Goal: Information Seeking & Learning: Understand process/instructions

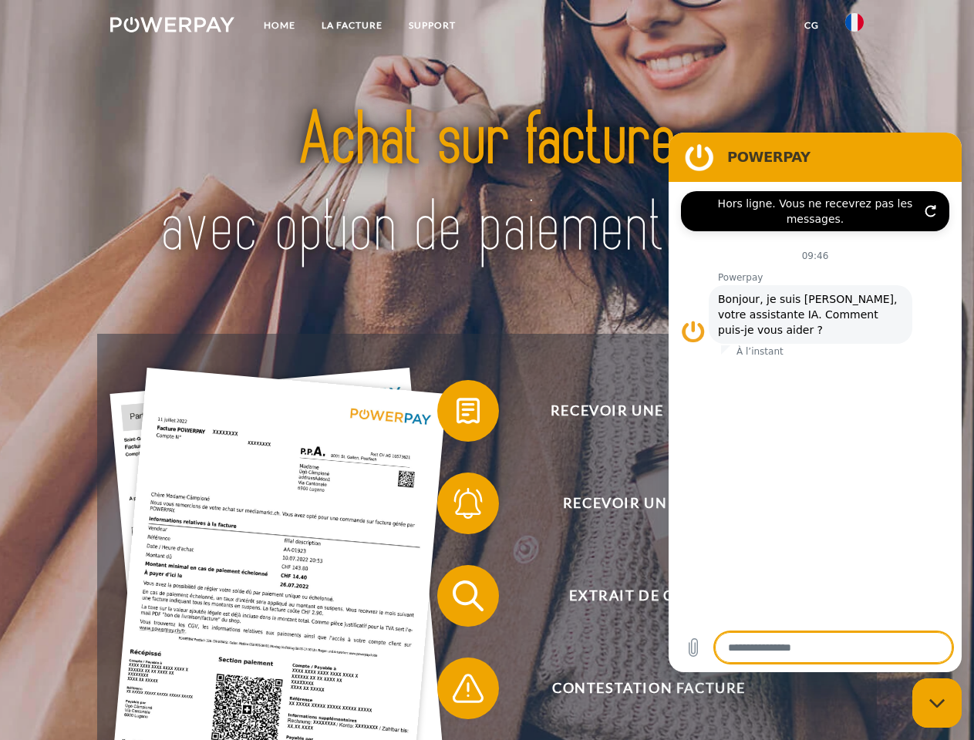
click at [172, 27] on img at bounding box center [172, 24] width 124 height 15
click at [854, 27] on img at bounding box center [854, 22] width 19 height 19
click at [811, 25] on link "CG" at bounding box center [811, 26] width 41 height 28
click at [456, 414] on span at bounding box center [444, 410] width 77 height 77
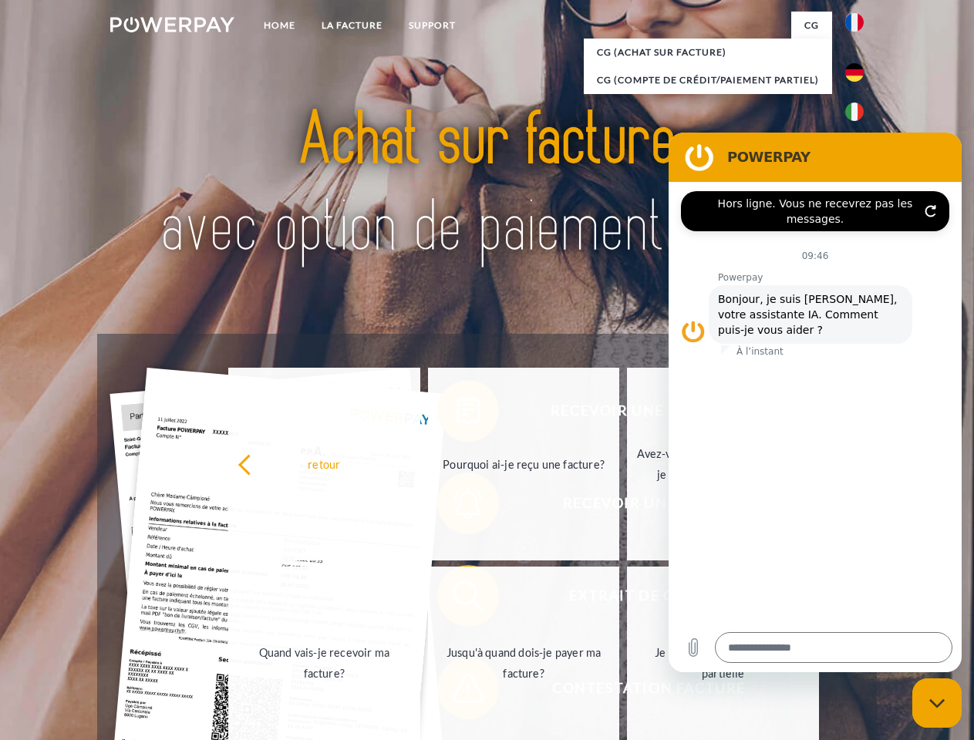
click at [456, 506] on div "Recevoir une facture ? Recevoir un rappel? Extrait de compte retour" at bounding box center [486, 642] width 779 height 617
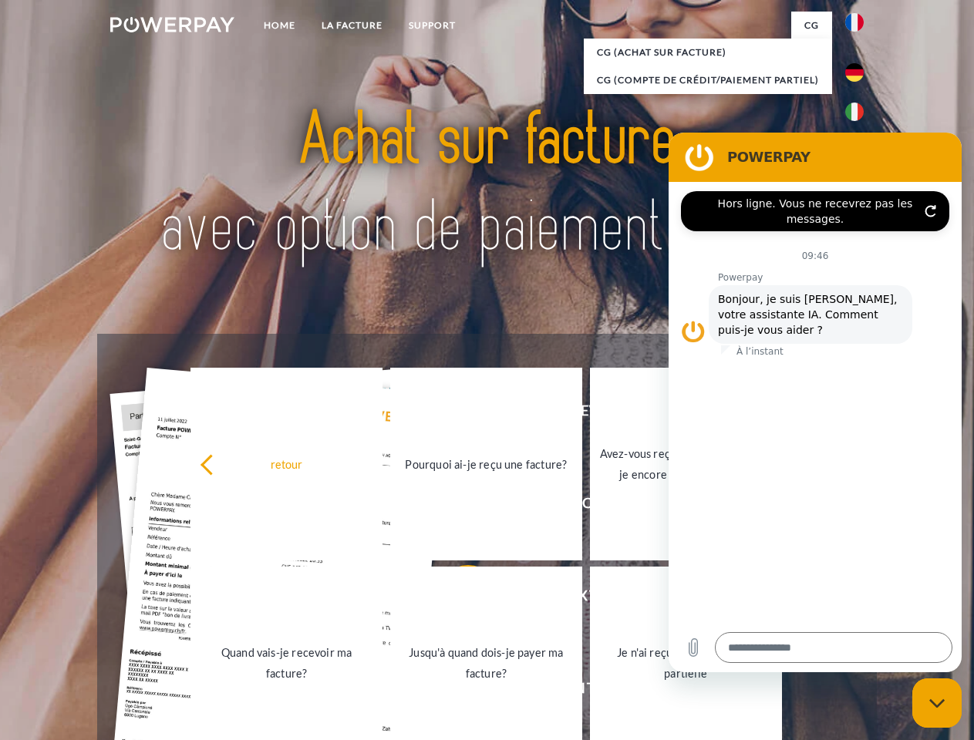
click at [456, 599] on link "Jusqu'à quand dois-je payer ma facture?" at bounding box center [486, 663] width 192 height 193
click at [456, 692] on span at bounding box center [444, 688] width 77 height 77
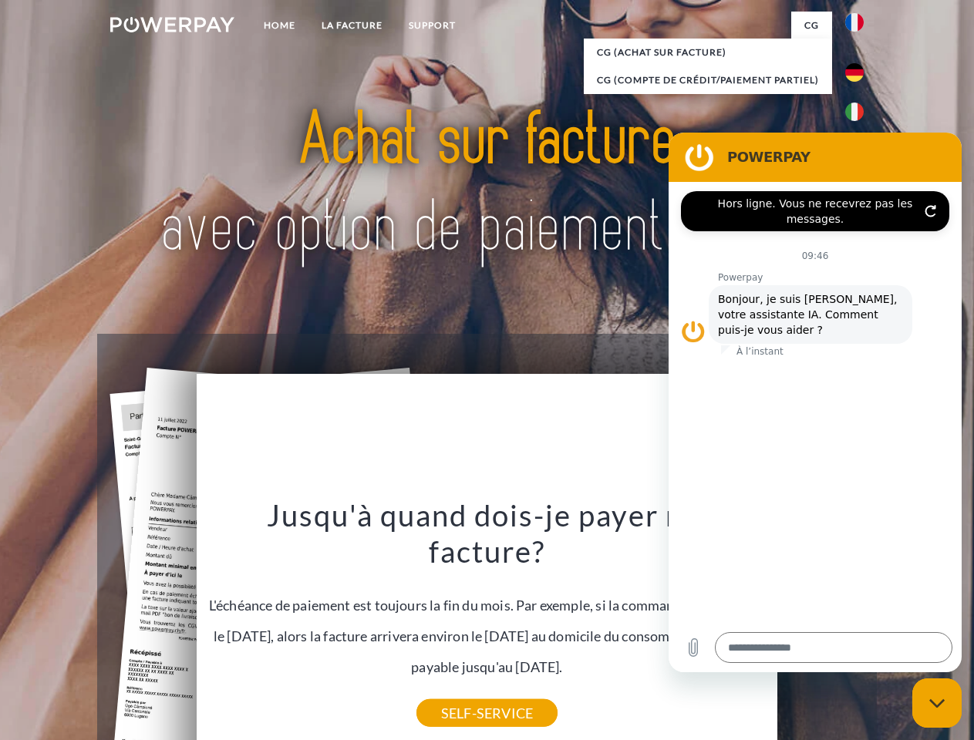
click at [937, 703] on icon "Fermer la fenêtre de messagerie" at bounding box center [937, 703] width 16 height 10
type textarea "*"
